Goal: Task Accomplishment & Management: Use online tool/utility

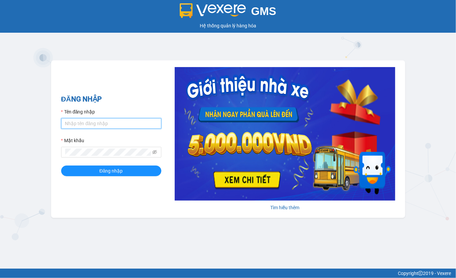
click at [95, 125] on input "Tên đăng nhập" at bounding box center [111, 123] width 100 height 11
type input "thu.lienhung"
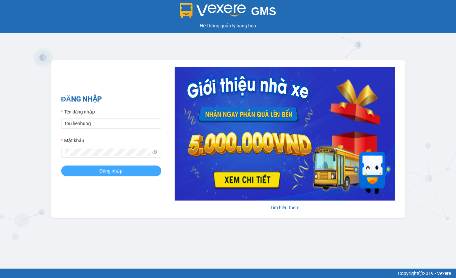
click at [111, 173] on span "Đăng nhập" at bounding box center [110, 170] width 23 height 7
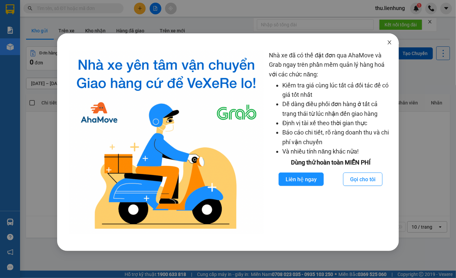
click at [390, 44] on icon "close" at bounding box center [388, 42] width 5 height 5
